Goal: Find specific page/section: Find specific page/section

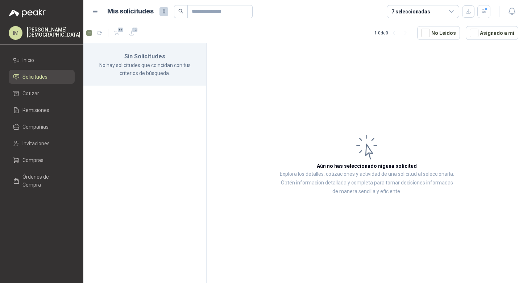
scroll to position [3, 0]
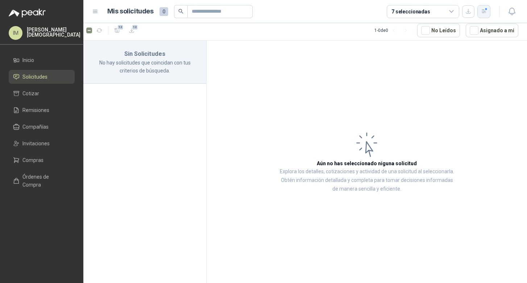
click at [481, 14] on icon "button" at bounding box center [484, 11] width 6 height 6
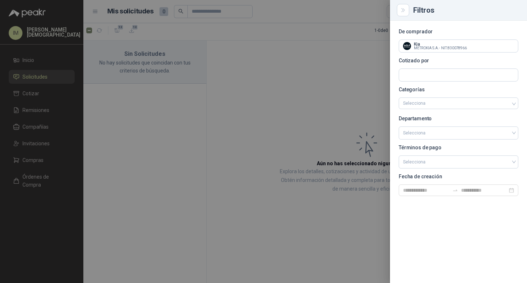
click at [340, 54] on div at bounding box center [263, 141] width 527 height 283
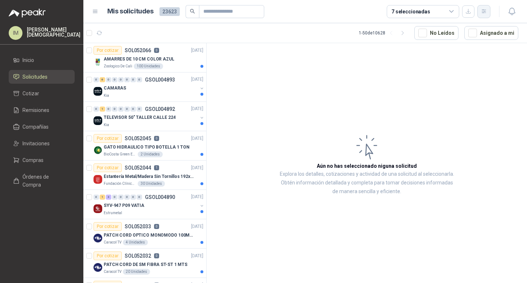
click at [488, 11] on button "button" at bounding box center [483, 11] width 13 height 13
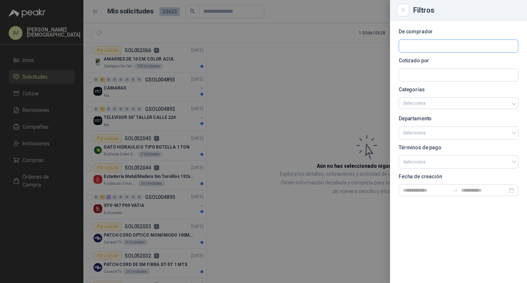
click at [452, 42] on input "text" at bounding box center [458, 46] width 119 height 12
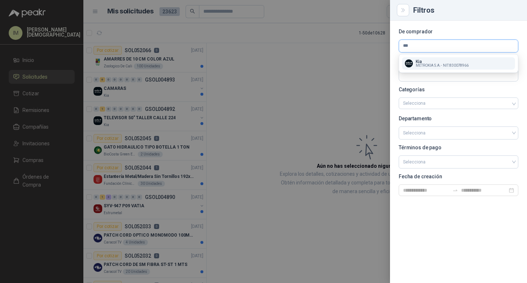
type input "***"
click at [448, 63] on p "Kia" at bounding box center [441, 61] width 53 height 4
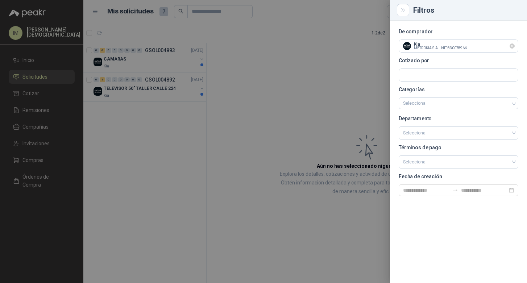
click at [513, 47] on icon "Limpiar" at bounding box center [512, 46] width 6 height 6
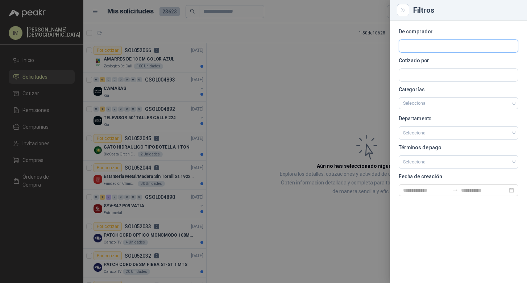
click at [501, 49] on input "text" at bounding box center [458, 46] width 119 height 12
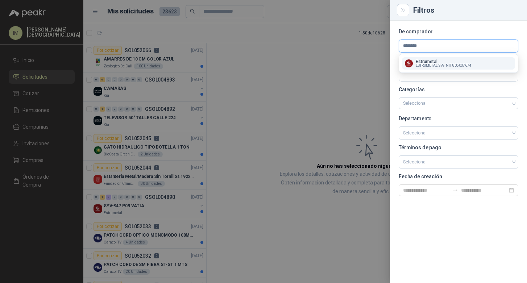
type input "********"
click at [494, 66] on div "Estrumetal ESTRUMETAL S A - NIT : 805007674" at bounding box center [458, 63] width 107 height 8
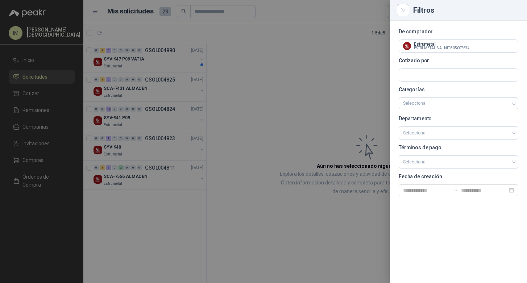
click at [331, 100] on div at bounding box center [263, 141] width 527 height 283
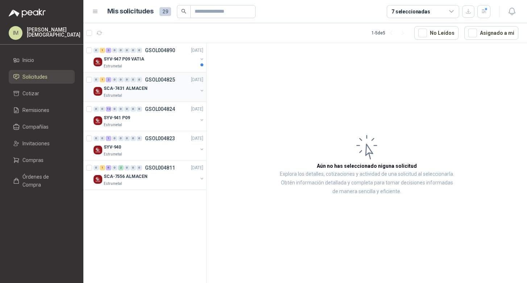
click at [181, 93] on div "Estrumetal" at bounding box center [151, 96] width 94 height 6
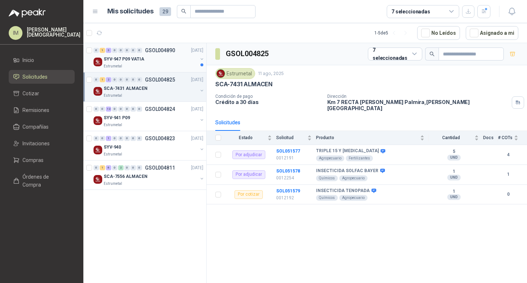
click at [162, 64] on div "Estrumetal" at bounding box center [151, 66] width 94 height 6
